Goal: Task Accomplishment & Management: Complete application form

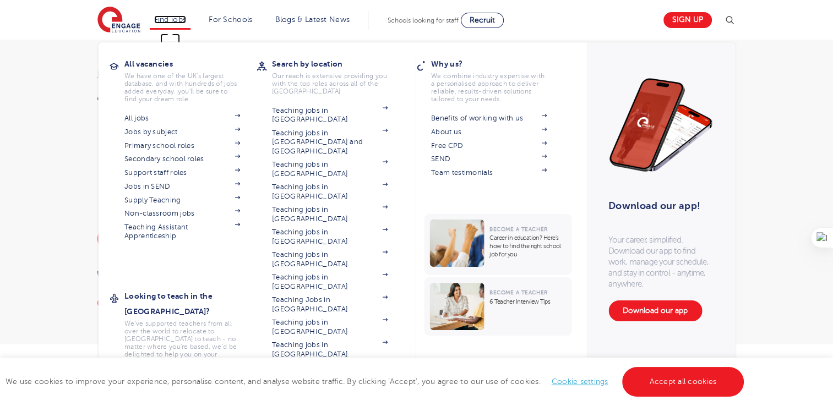
click at [176, 22] on link "Find jobs" at bounding box center [170, 19] width 32 height 8
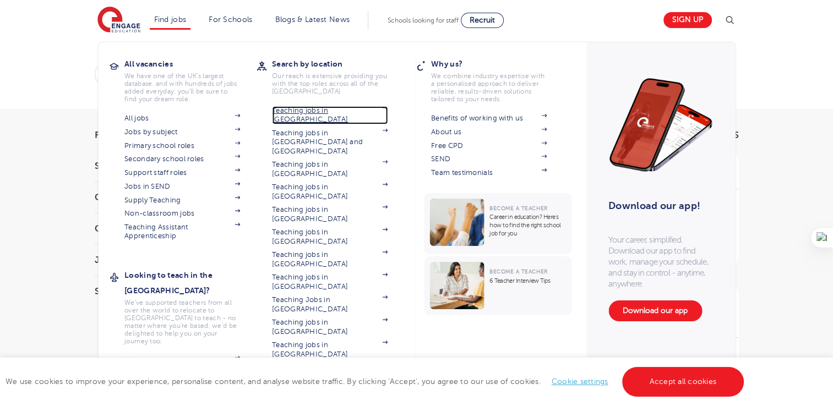
click at [291, 113] on link "Teaching jobs in [GEOGRAPHIC_DATA]" at bounding box center [330, 115] width 116 height 18
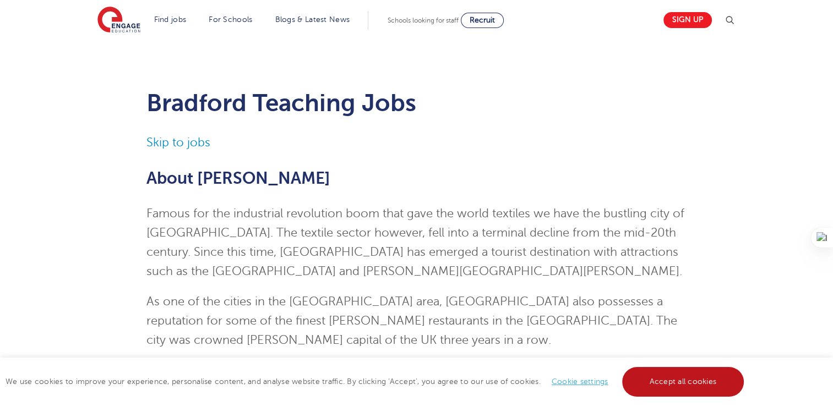
click at [718, 385] on link "Accept all cookies" at bounding box center [683, 382] width 122 height 30
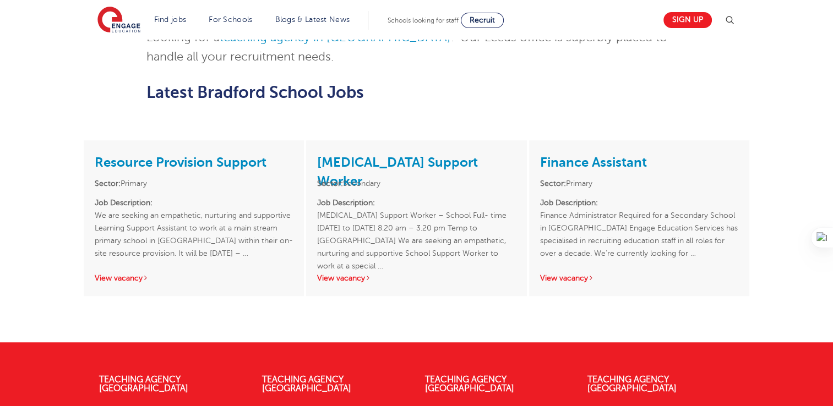
scroll to position [838, 0]
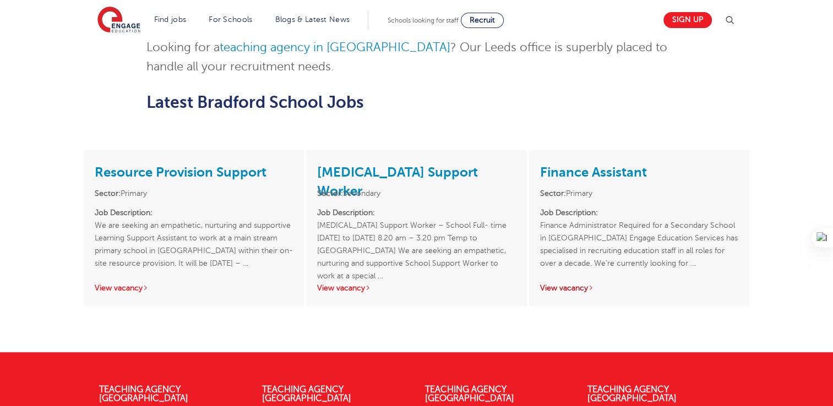
click at [573, 284] on link "View vacancy" at bounding box center [567, 288] width 54 height 8
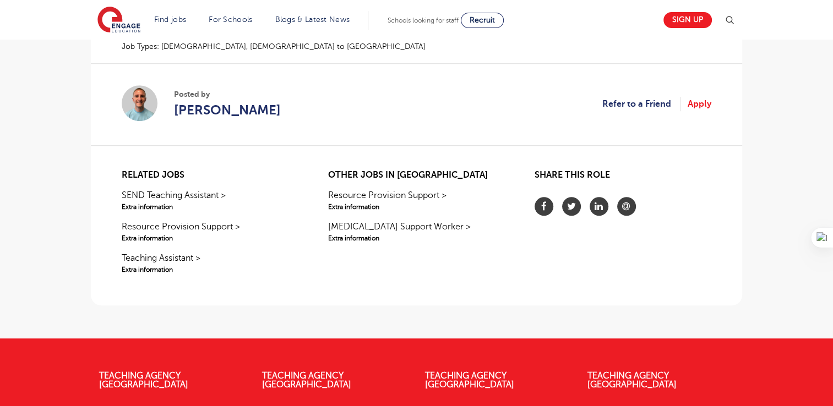
scroll to position [745, 0]
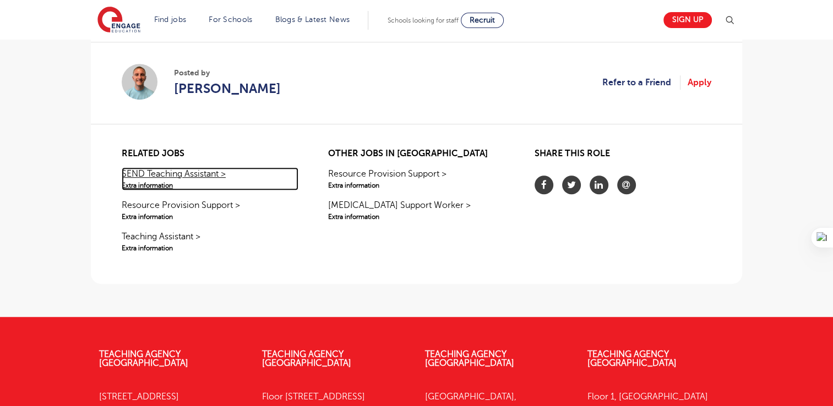
click at [181, 179] on link "SEND Teaching Assistant > Extra information" at bounding box center [210, 178] width 177 height 23
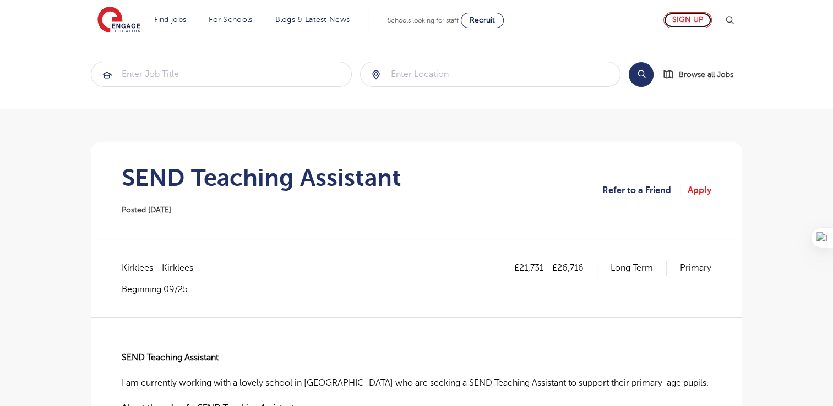
click at [697, 15] on link "Sign up" at bounding box center [687, 20] width 48 height 16
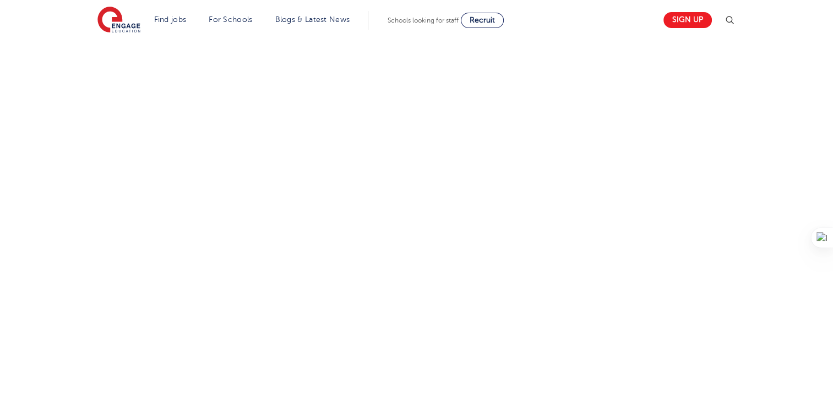
scroll to position [406, 0]
